Goal: Transaction & Acquisition: Purchase product/service

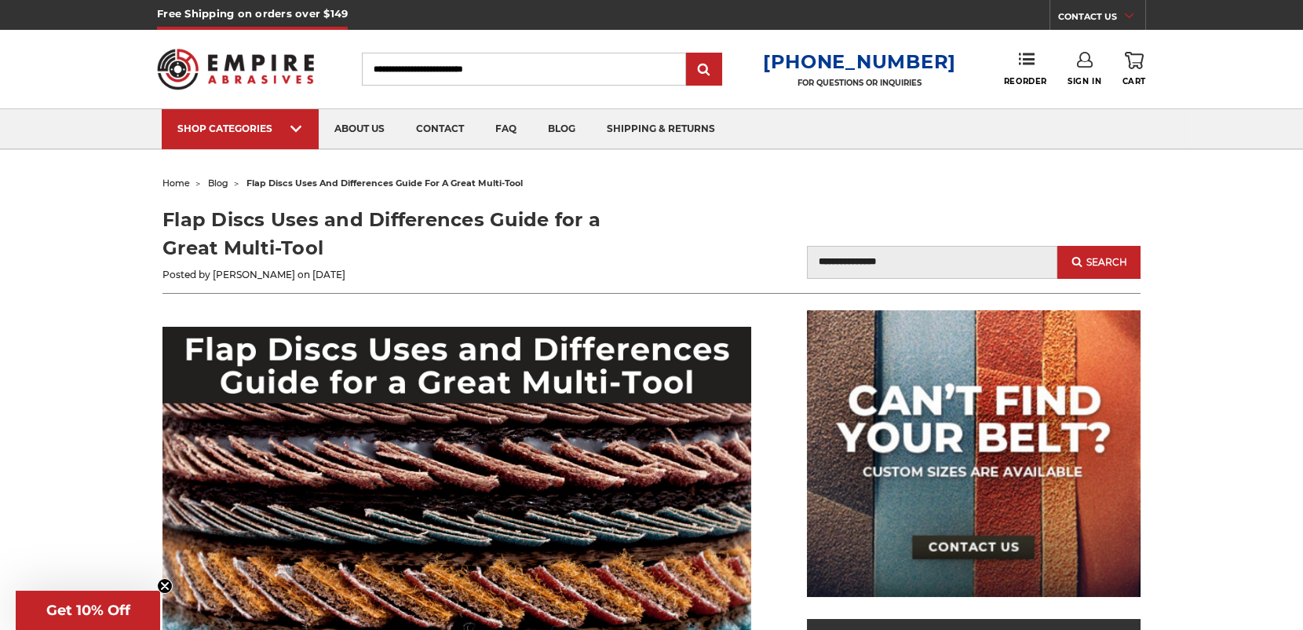
scroll to position [313, 0]
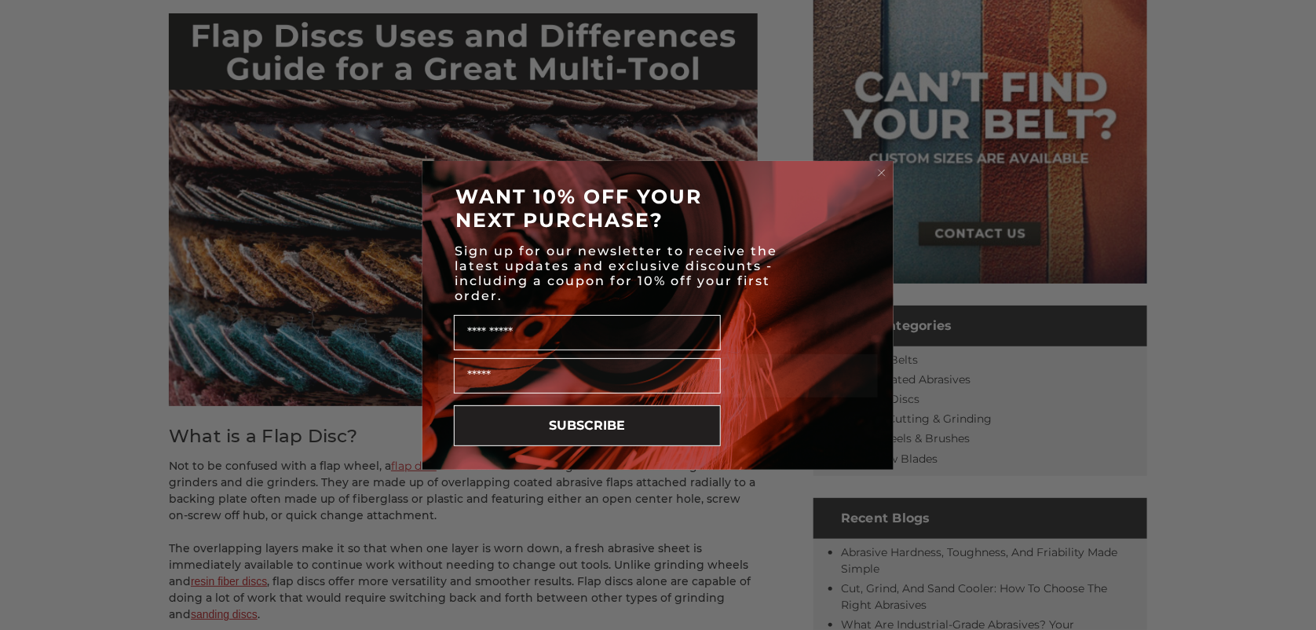
click at [879, 169] on circle "Close dialog" at bounding box center [882, 172] width 15 height 15
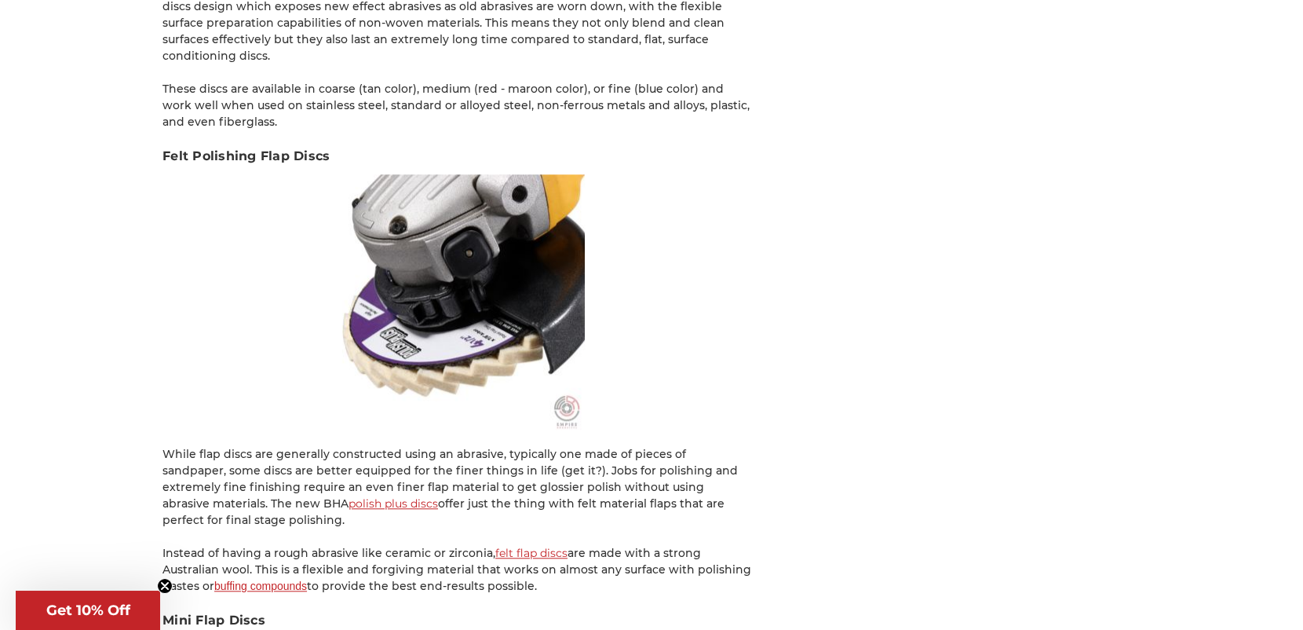
scroll to position [5442, 0]
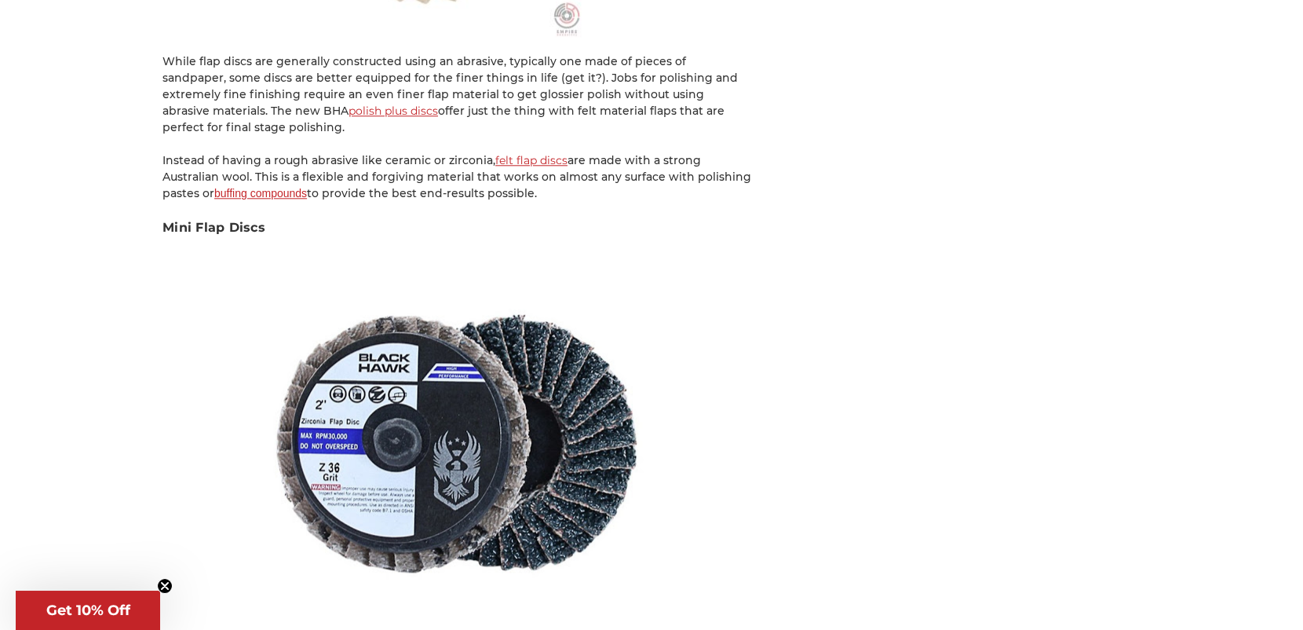
click at [502, 153] on link "felt flap discs" at bounding box center [531, 160] width 72 height 14
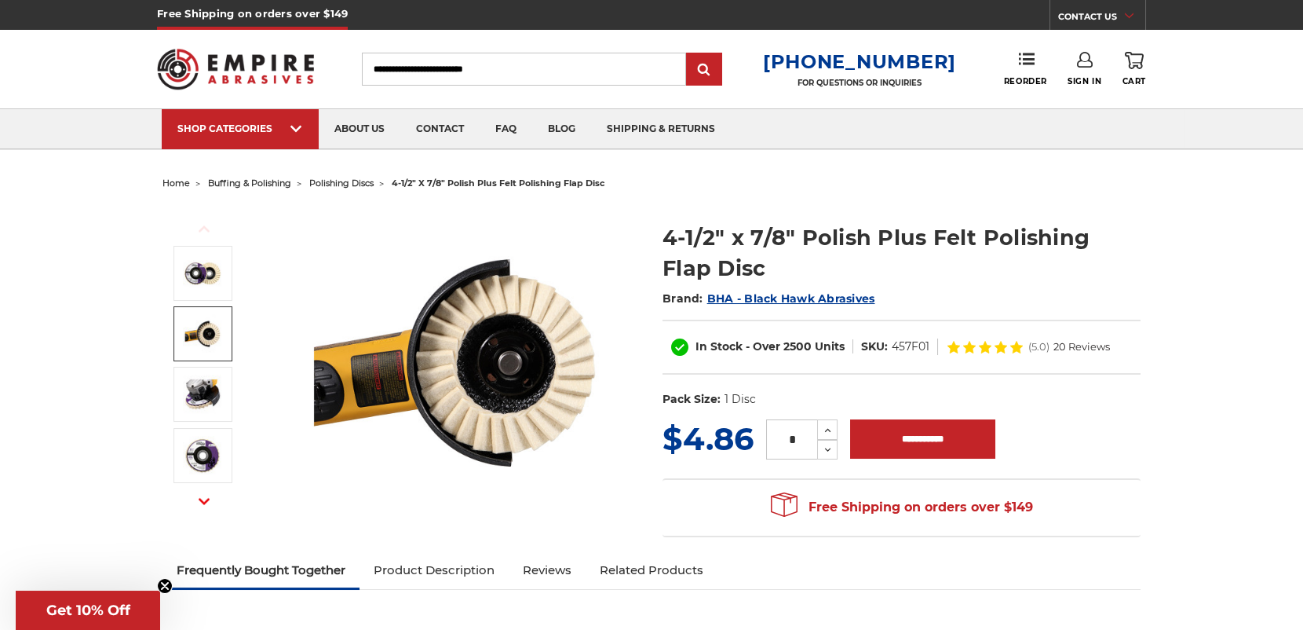
click at [199, 330] on img at bounding box center [202, 333] width 39 height 39
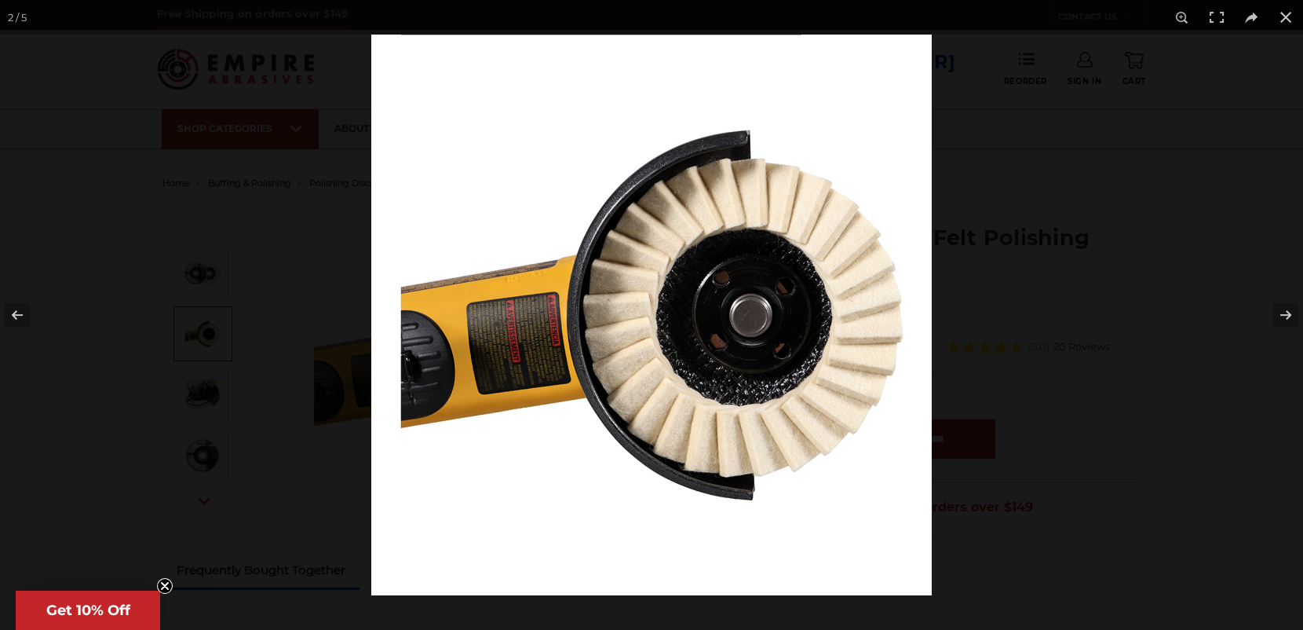
click at [426, 594] on img at bounding box center [651, 315] width 561 height 561
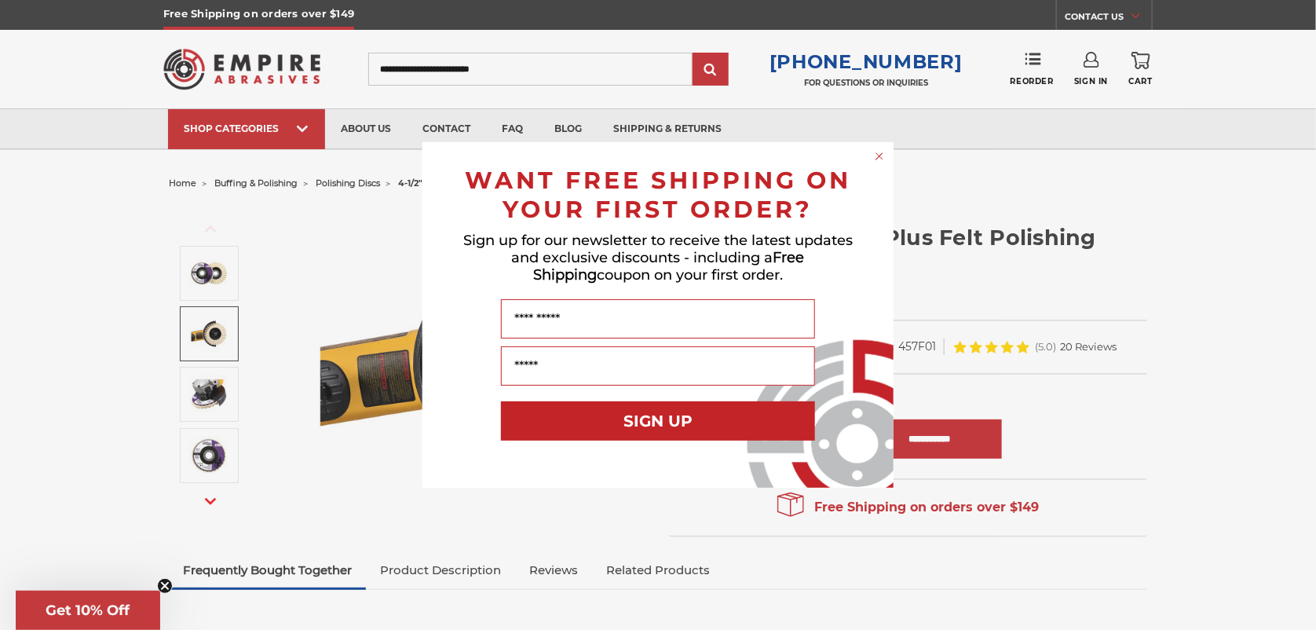
click at [199, 389] on div "Close dialog WANT FREE SHIPPING ON YOUR FIRST ORDER? Sign up for our newsletter…" at bounding box center [658, 315] width 1316 height 630
click at [215, 450] on div "Close dialog WANT FREE SHIPPING ON YOUR FIRST ORDER? Sign up for our newsletter…" at bounding box center [658, 315] width 1316 height 630
